Goal: Go to known website

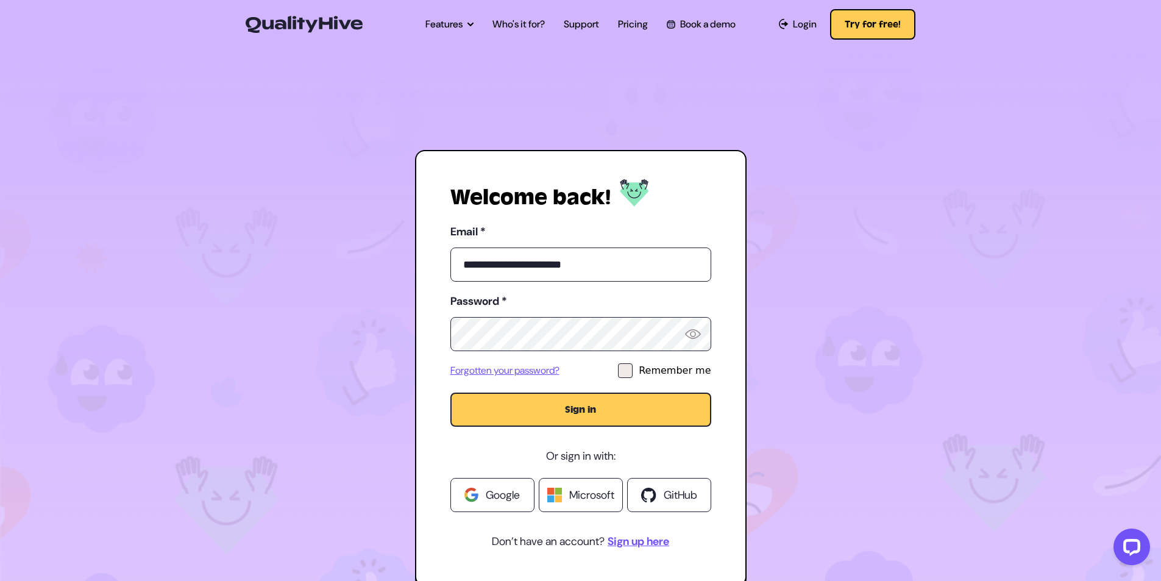
type input "**********"
click at [451, 393] on button "Sign in" at bounding box center [581, 410] width 261 height 34
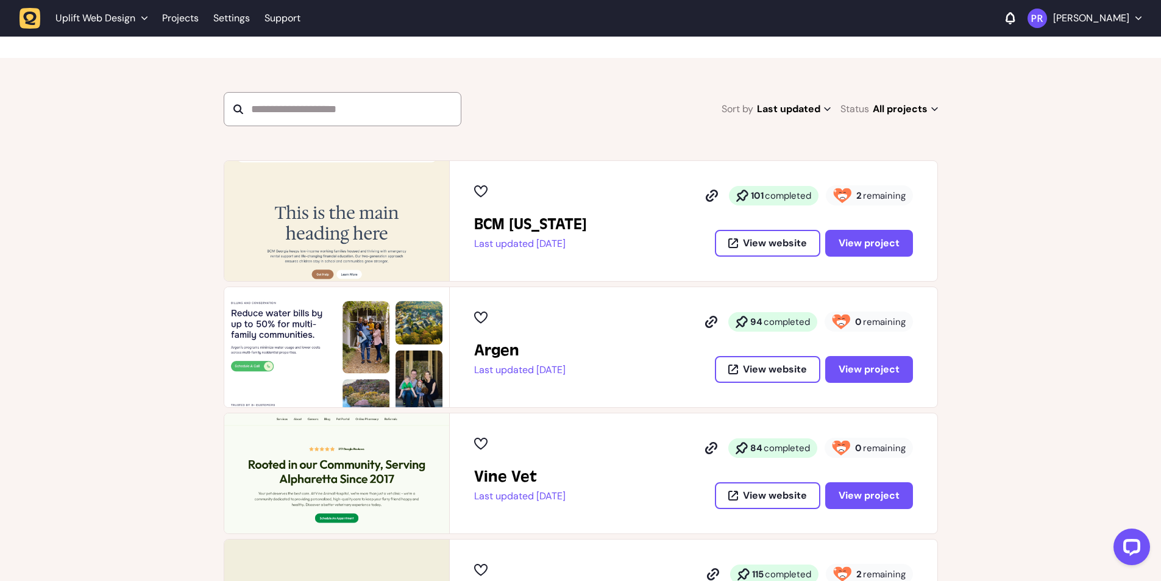
scroll to position [183, 0]
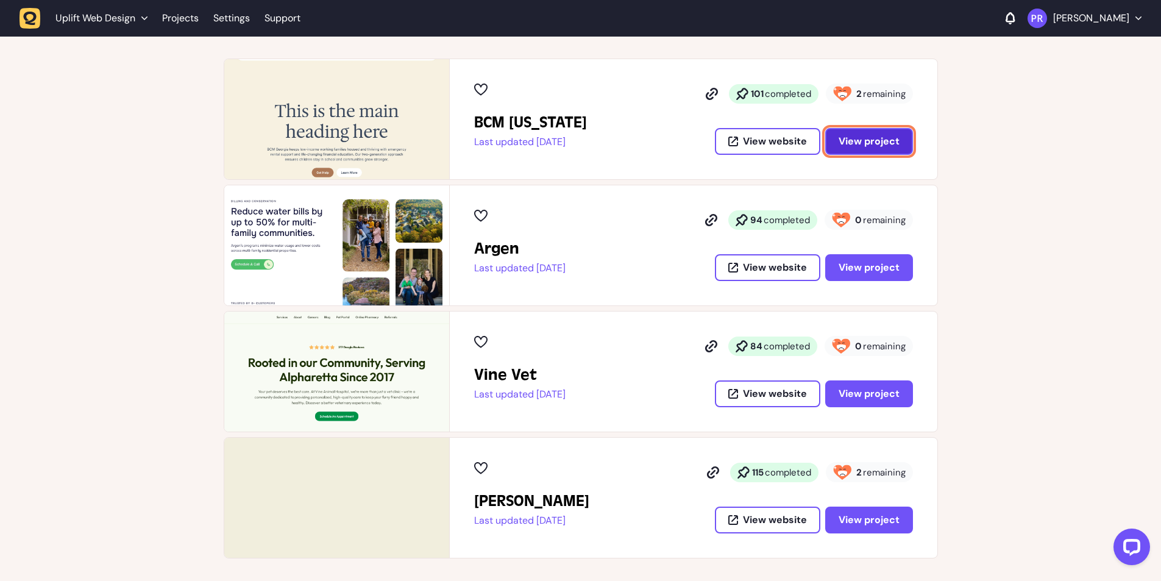
click at [860, 138] on span "View project" at bounding box center [869, 142] width 61 height 10
